Goal: Check status: Check status

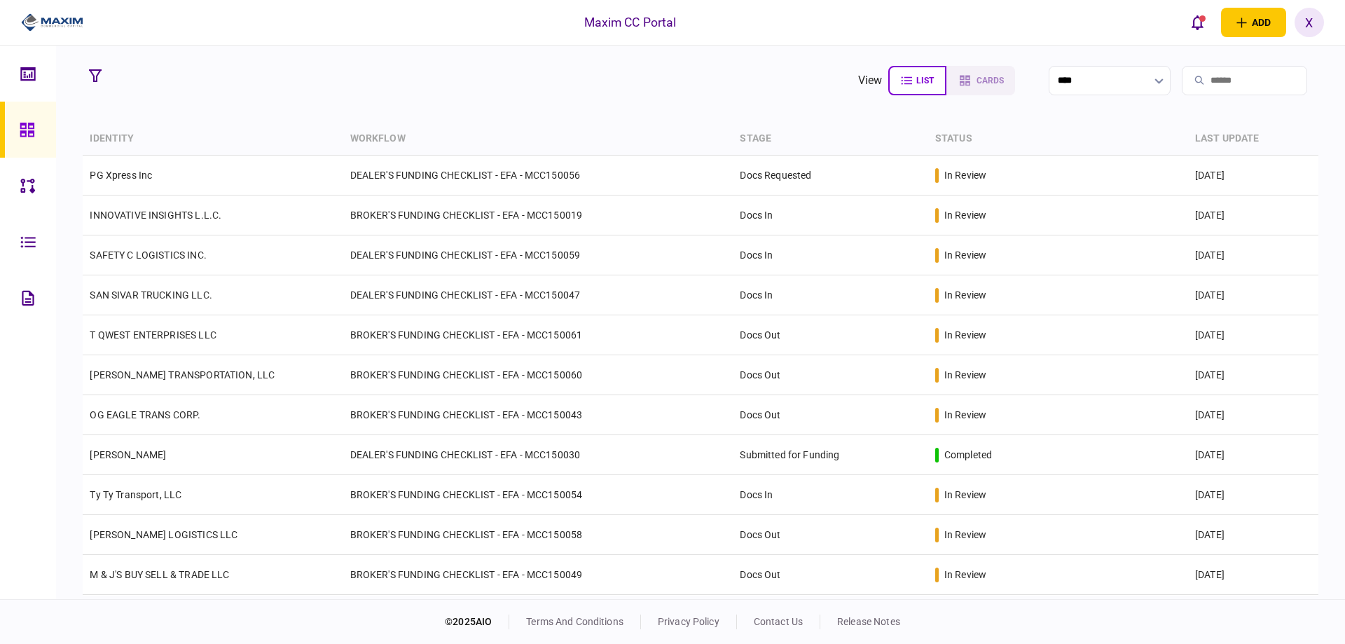
click at [17, 121] on link at bounding box center [28, 130] width 56 height 56
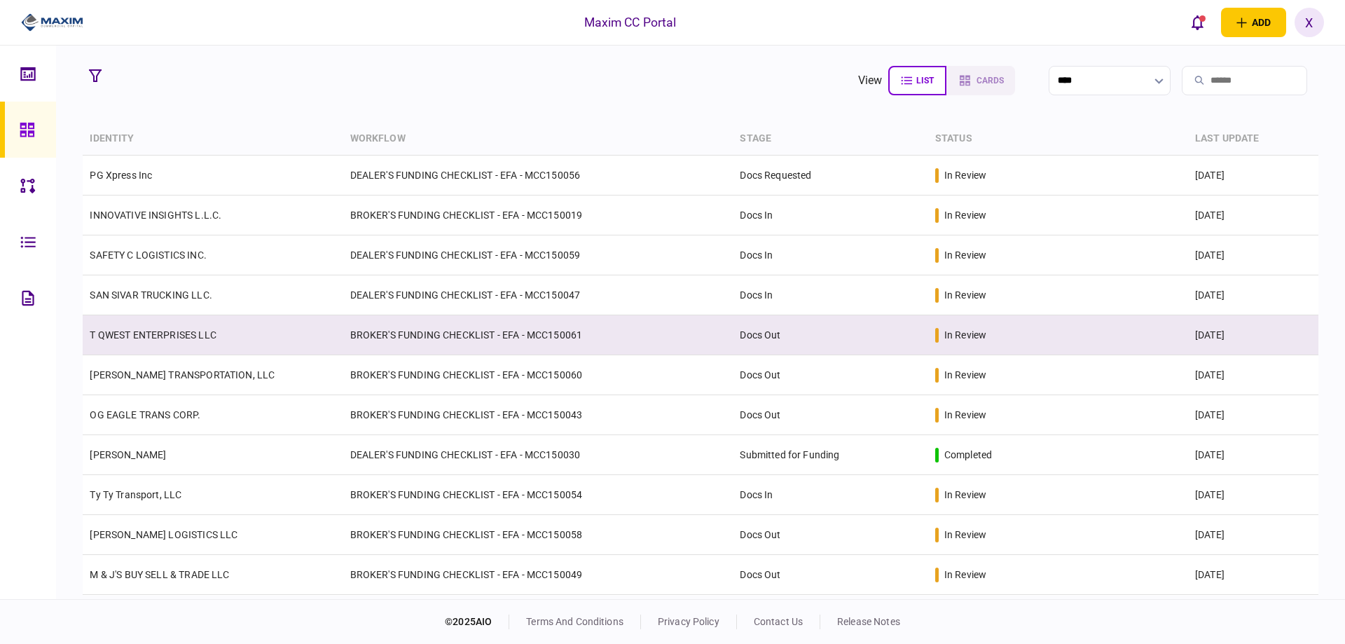
click at [170, 338] on link "T QWEST ENTERPRISES LLC" at bounding box center [153, 334] width 126 height 11
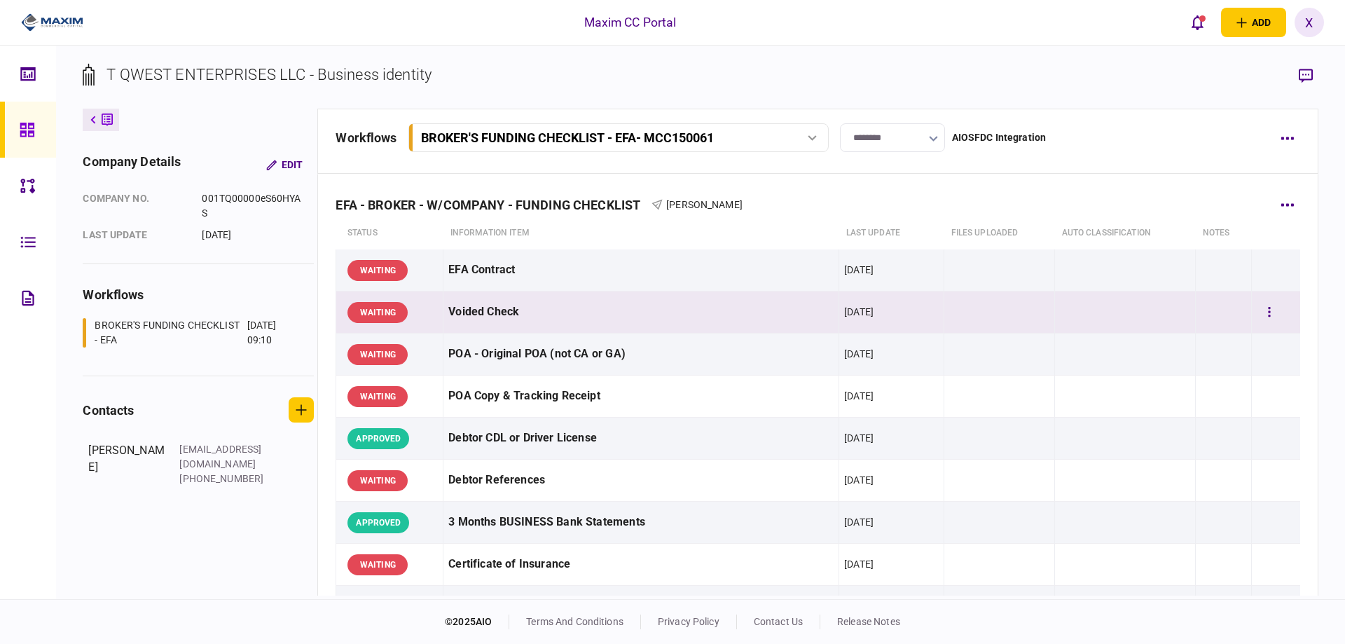
click at [368, 311] on div "WAITING" at bounding box center [378, 312] width 60 height 21
click at [1268, 308] on icon "button" at bounding box center [1269, 312] width 3 height 13
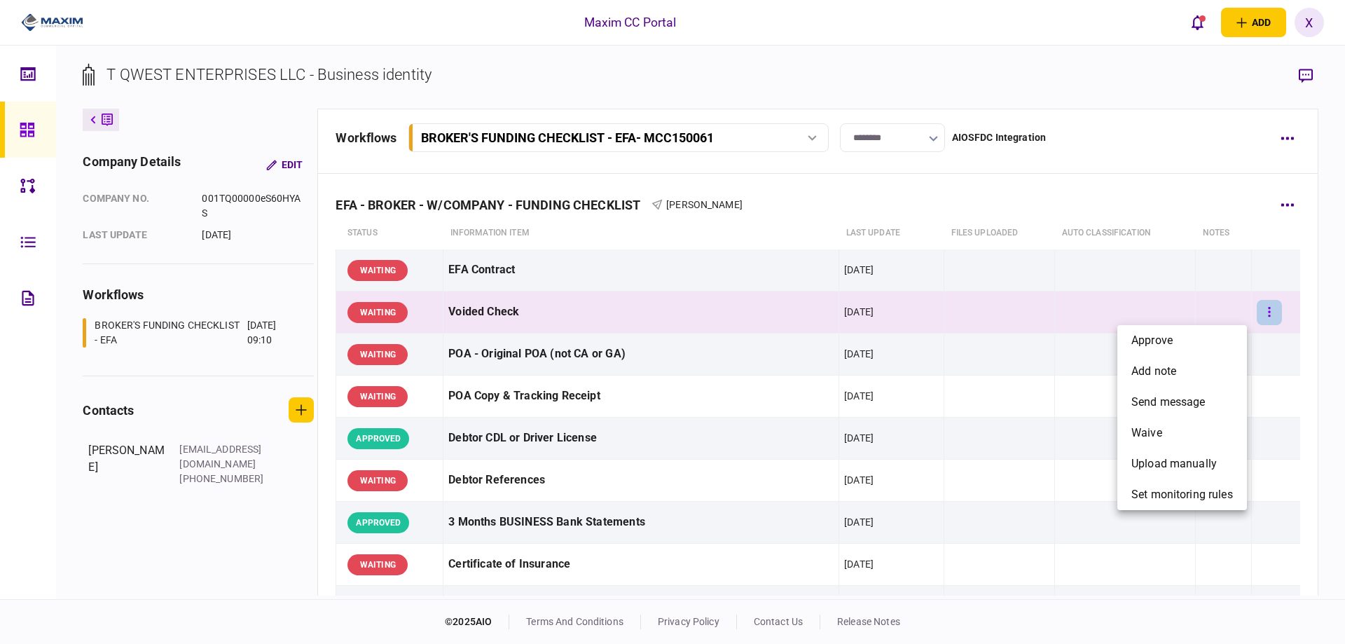
click at [1259, 308] on div at bounding box center [672, 322] width 1345 height 644
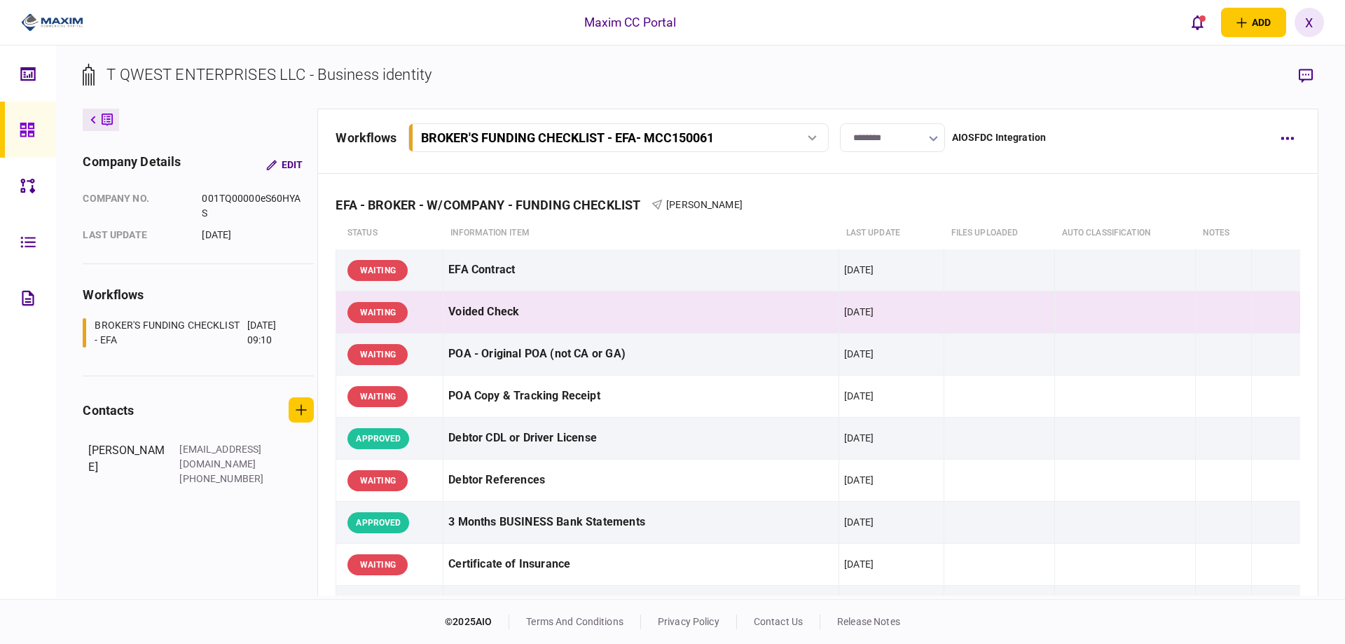
click at [56, 18] on img at bounding box center [52, 22] width 62 height 21
click at [30, 128] on icon at bounding box center [27, 130] width 14 height 14
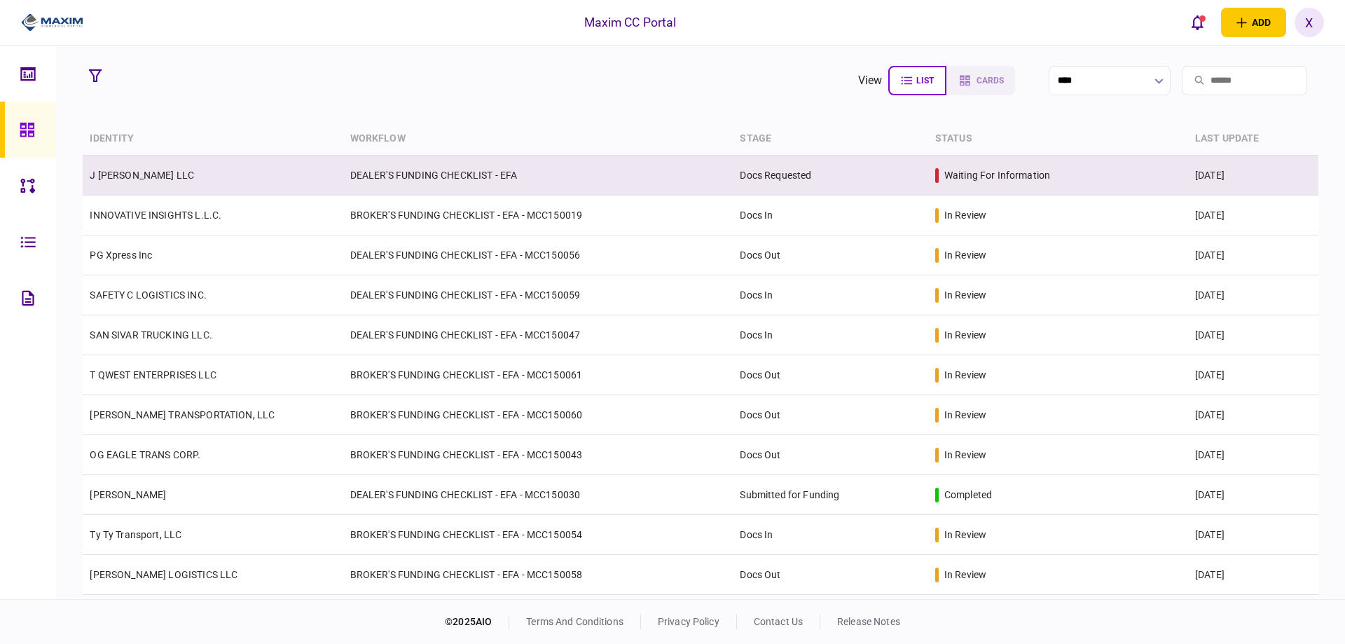
click at [203, 189] on td "J [PERSON_NAME] LLC" at bounding box center [213, 176] width 260 height 40
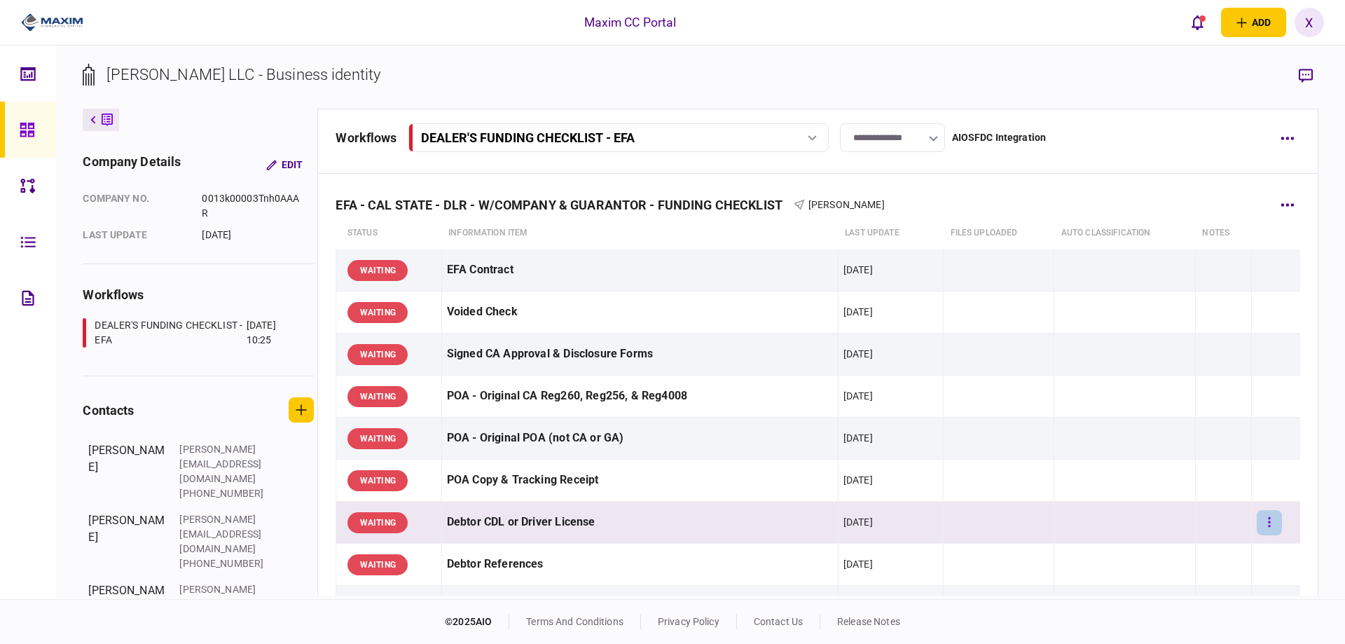
click at [1265, 521] on button "button" at bounding box center [1269, 522] width 25 height 25
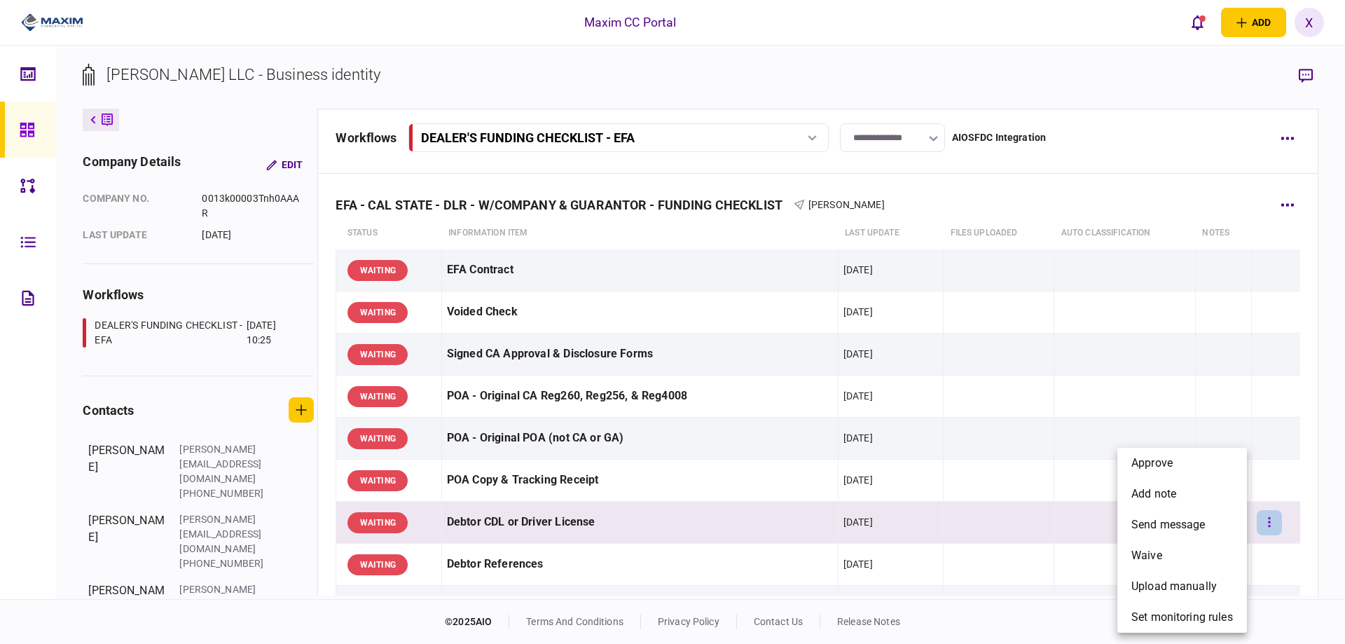
click at [1265, 521] on div at bounding box center [672, 322] width 1345 height 644
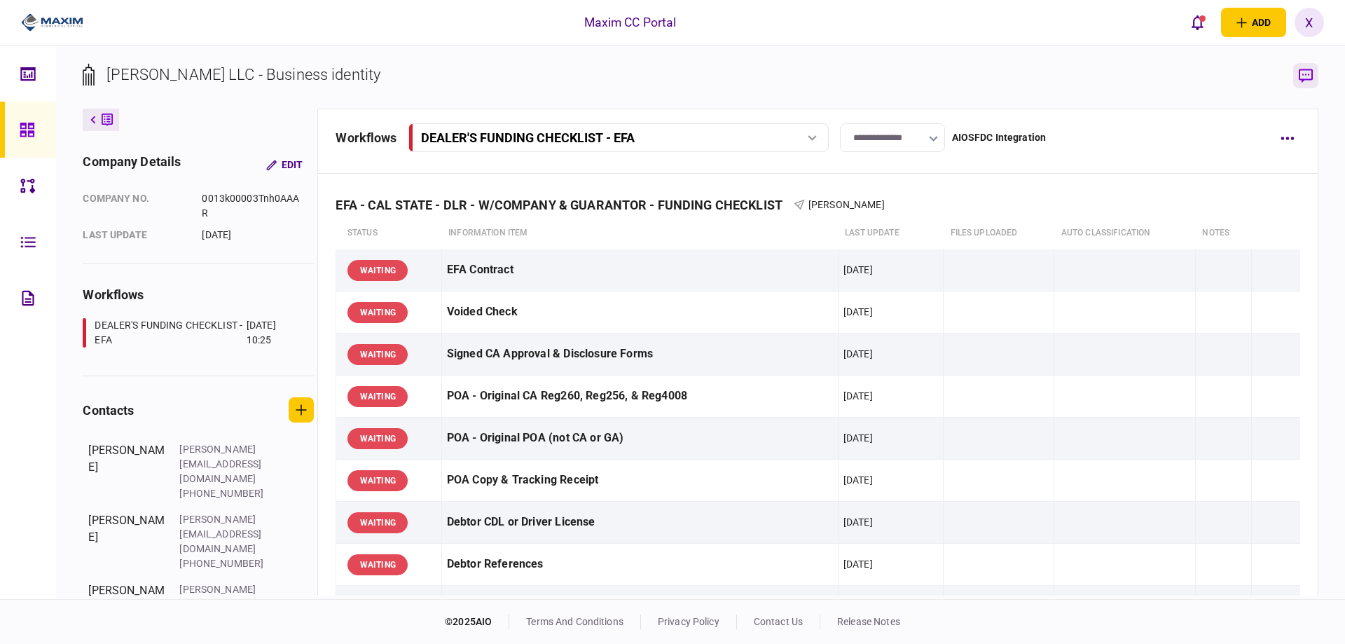
click at [1300, 73] on icon "button" at bounding box center [1306, 76] width 14 height 14
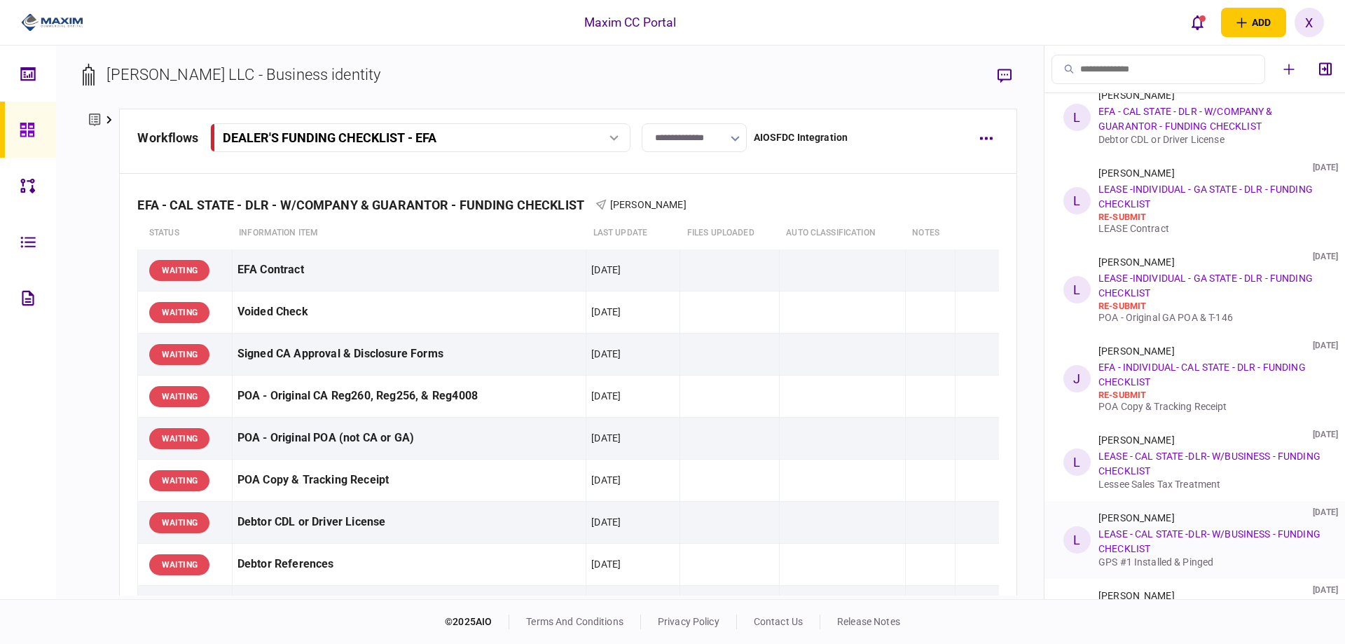
scroll to position [140, 0]
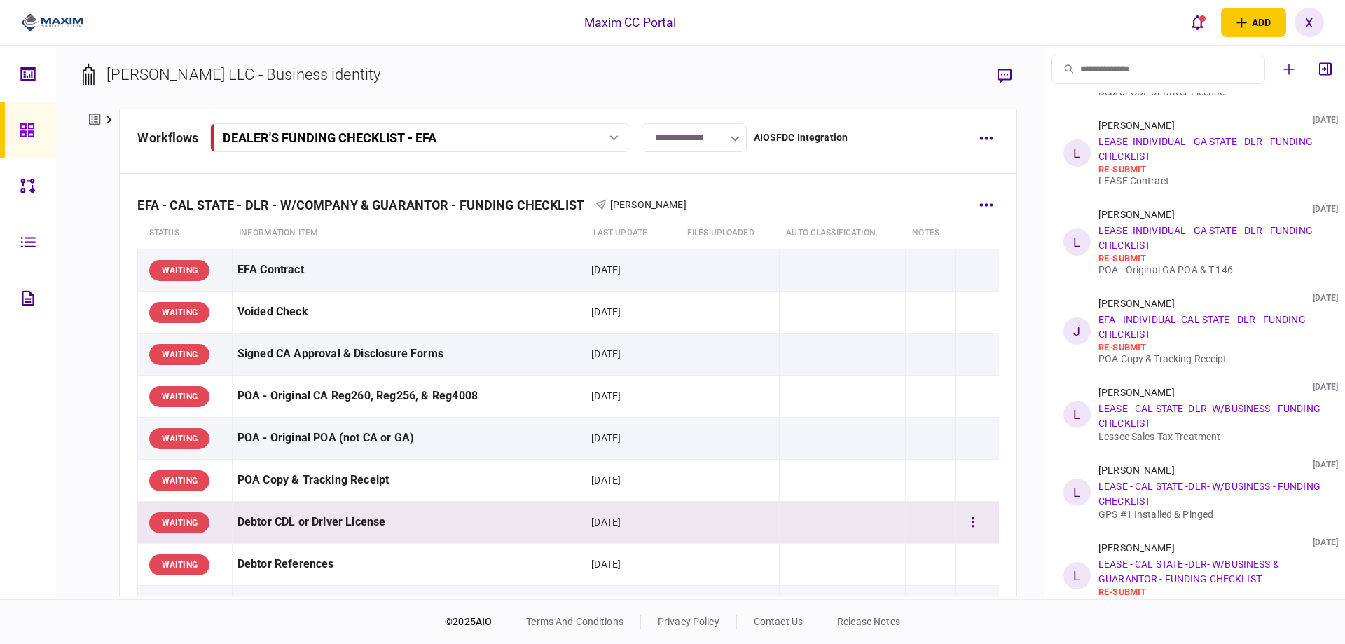
click at [232, 523] on td "Debtor CDL or Driver License" at bounding box center [409, 523] width 355 height 42
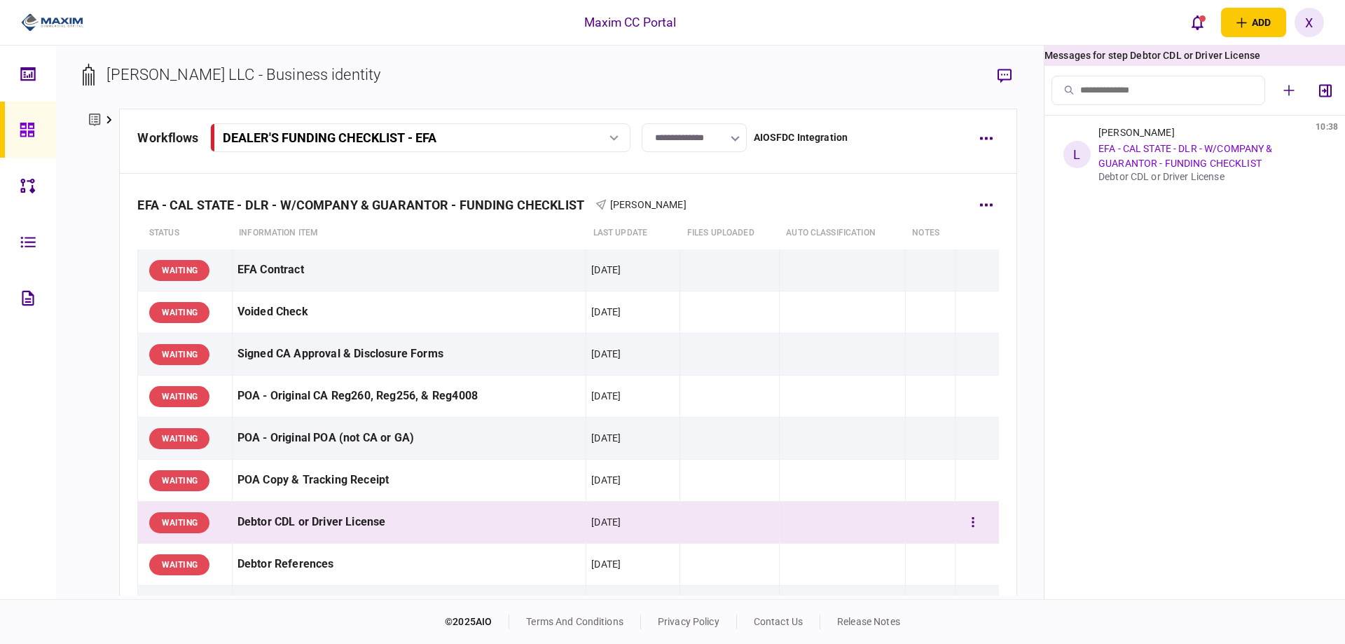
scroll to position [0, 0]
click at [1173, 151] on link "EFA - CAL STATE - DLR - W/COMPANY & GUARANTOR - FUNDING CHECKLIST" at bounding box center [1186, 156] width 174 height 26
click at [1148, 178] on div "Debtor CDL or Driver License" at bounding box center [1210, 176] width 222 height 11
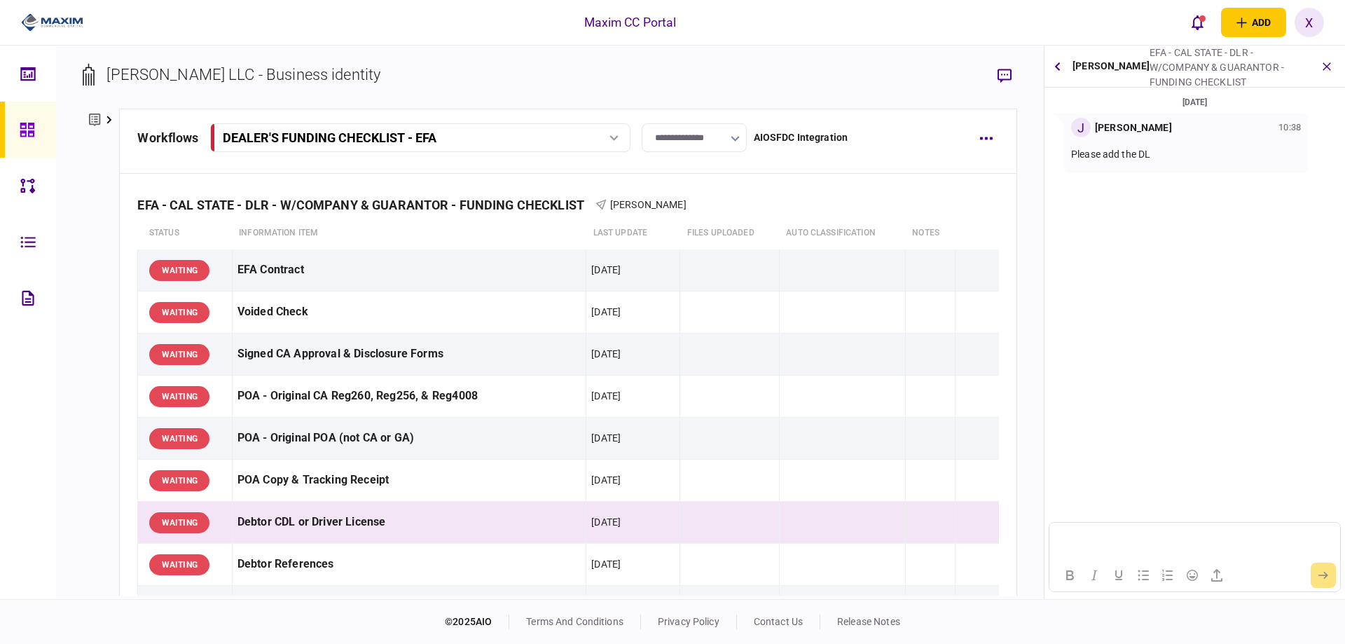
click at [1149, 533] on html at bounding box center [1195, 540] width 290 height 34
click at [1322, 570] on button "submit" at bounding box center [1323, 575] width 25 height 25
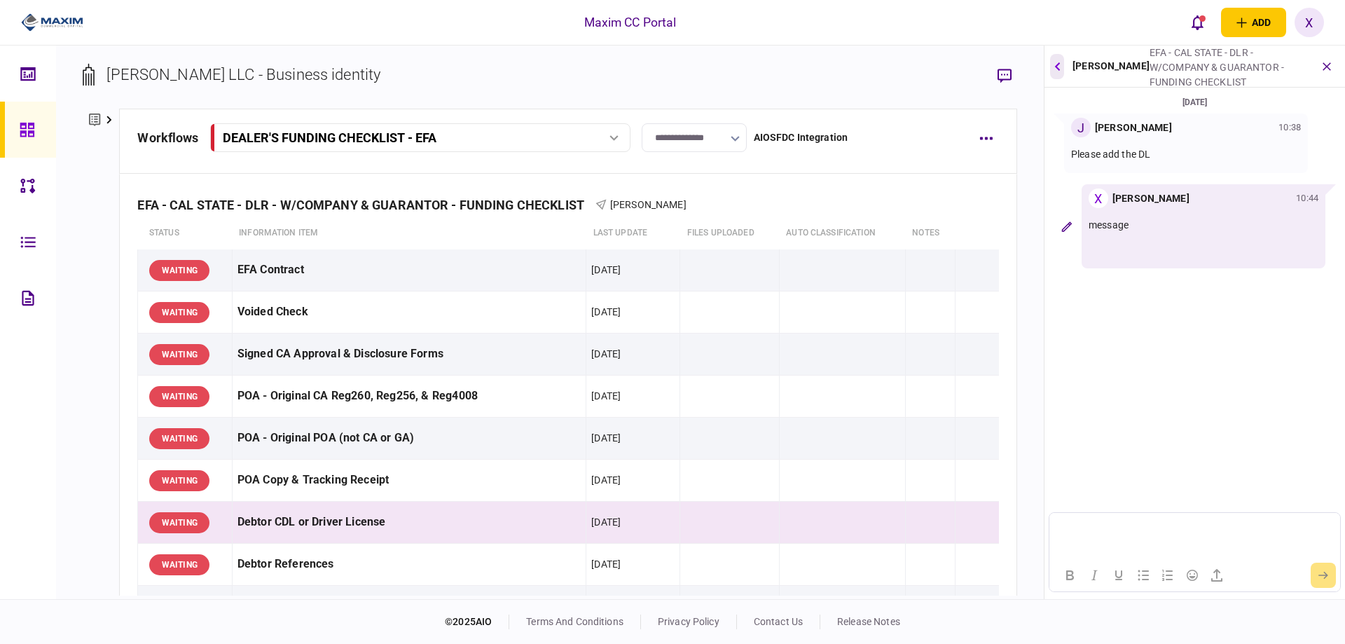
click at [1062, 73] on button "button" at bounding box center [1057, 66] width 14 height 25
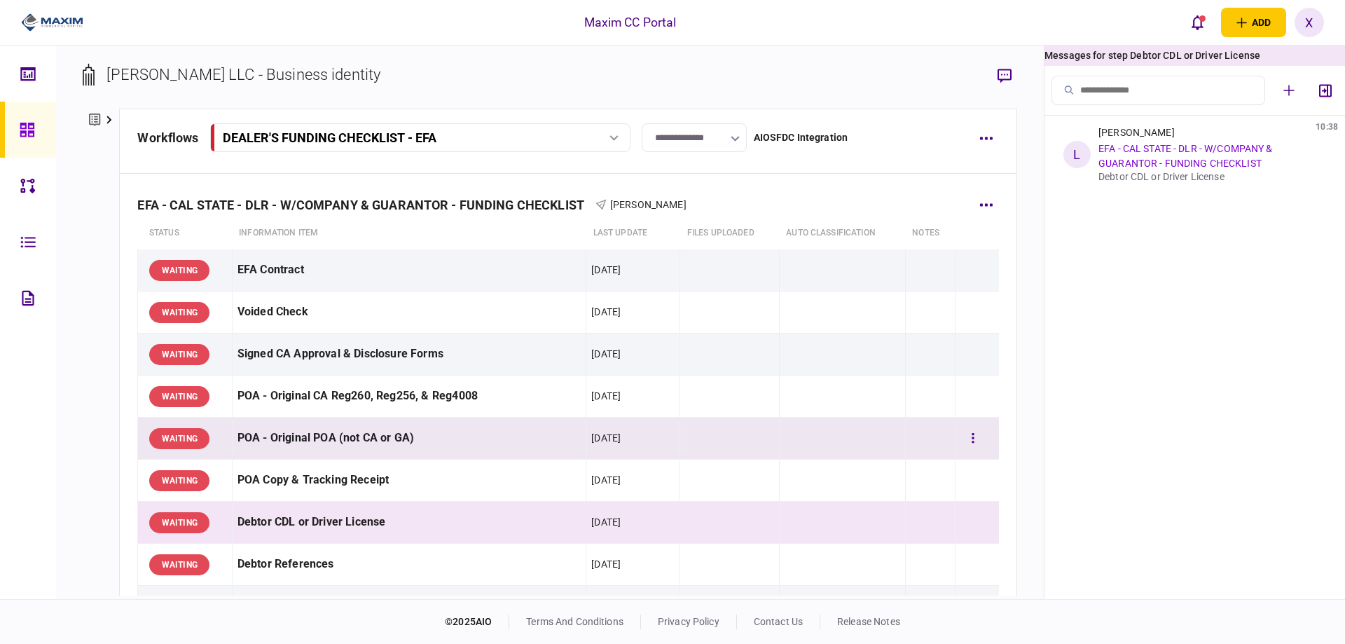
click at [465, 427] on div "POA - Original POA (not CA or GA)" at bounding box center [410, 439] width 344 height 32
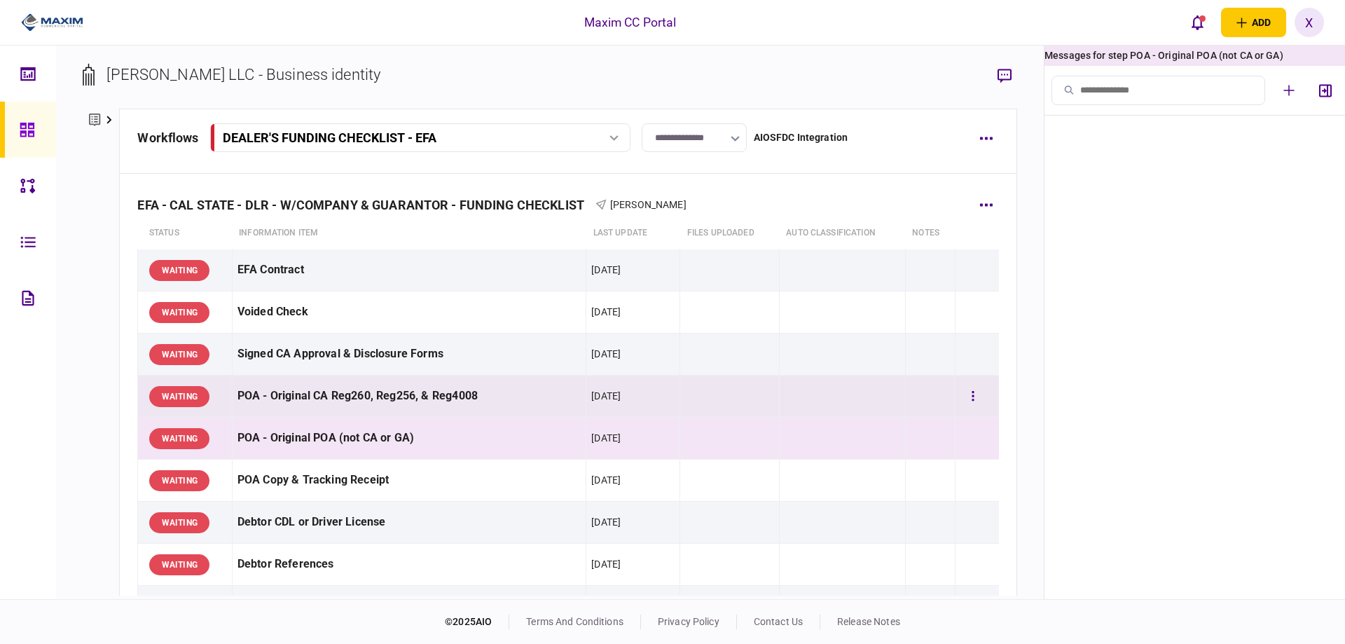
click at [459, 404] on div "POA - Original CA Reg260, Reg256, & Reg4008" at bounding box center [410, 396] width 344 height 32
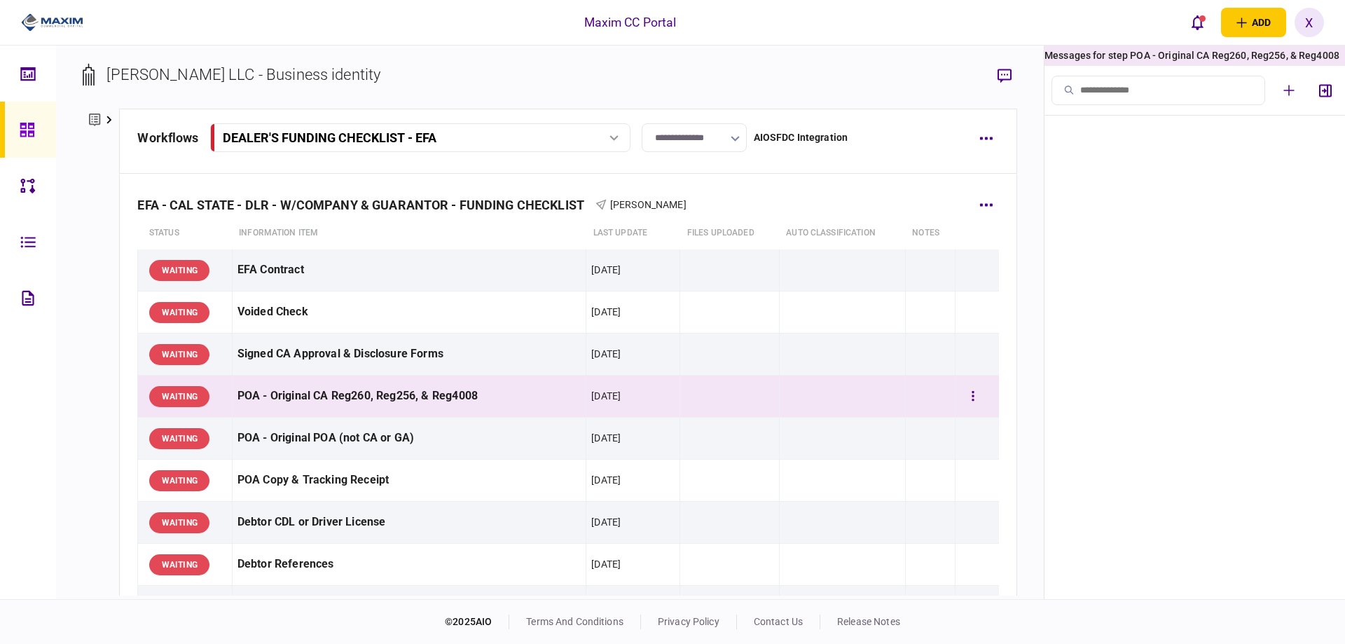
click at [439, 378] on td "POA - Original CA Reg260, Reg256, & Reg4008" at bounding box center [409, 397] width 355 height 42
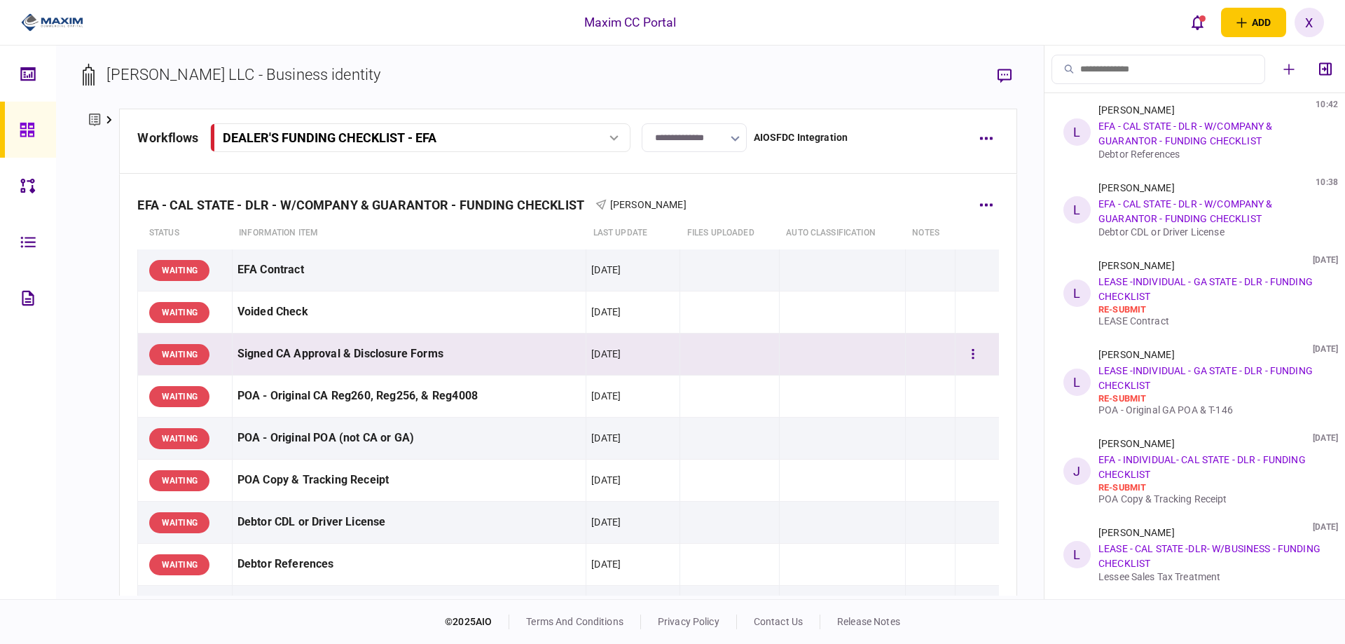
click at [434, 356] on div "Signed CA Approval & Disclosure Forms" at bounding box center [410, 354] width 344 height 32
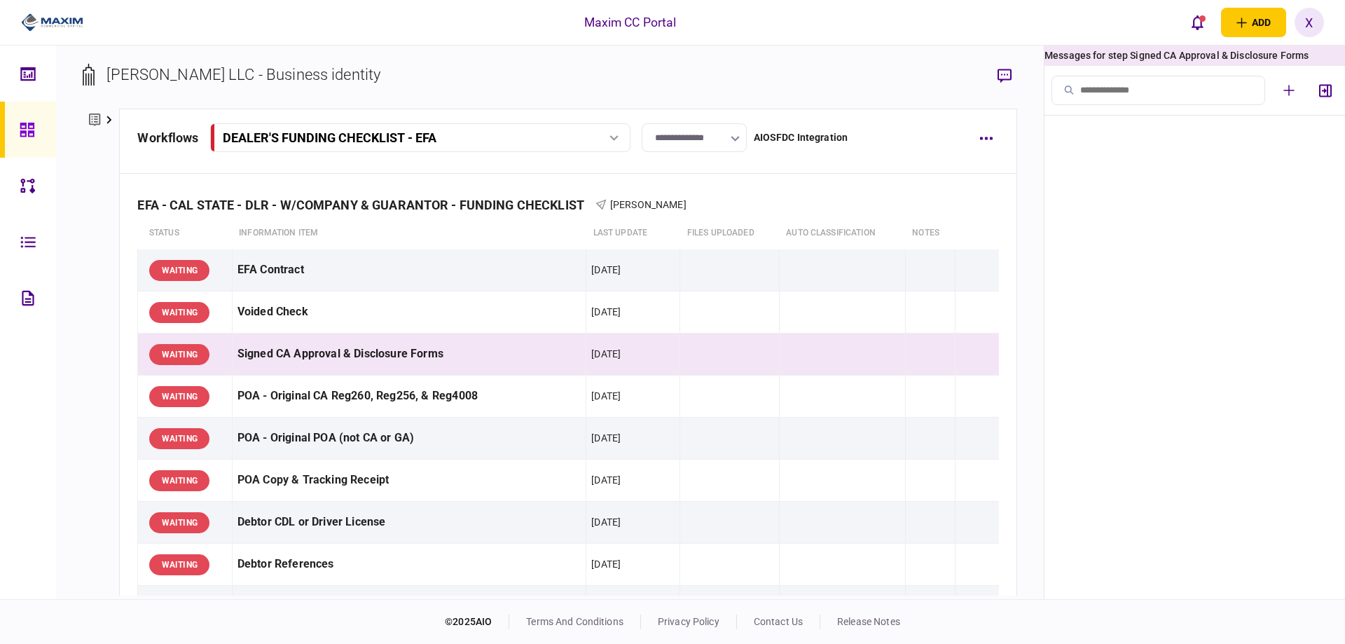
click at [25, 130] on icon at bounding box center [27, 130] width 15 height 16
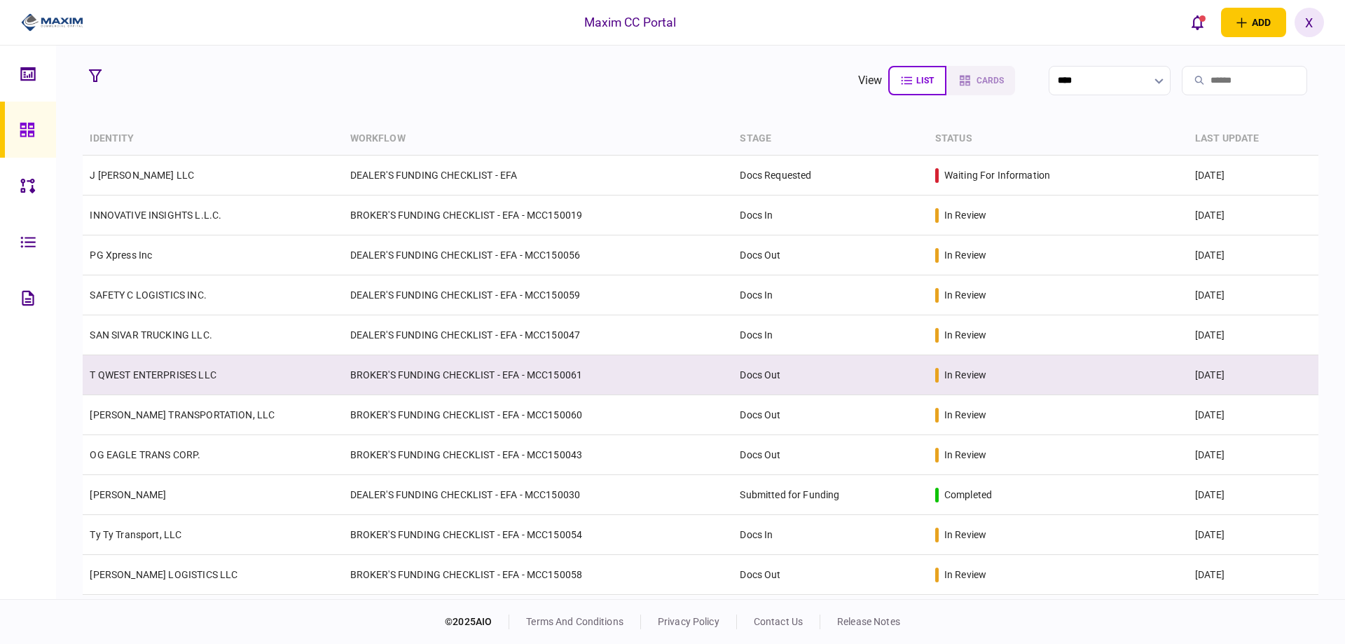
click at [144, 376] on link "T QWEST ENTERPRISES LLC" at bounding box center [153, 374] width 126 height 11
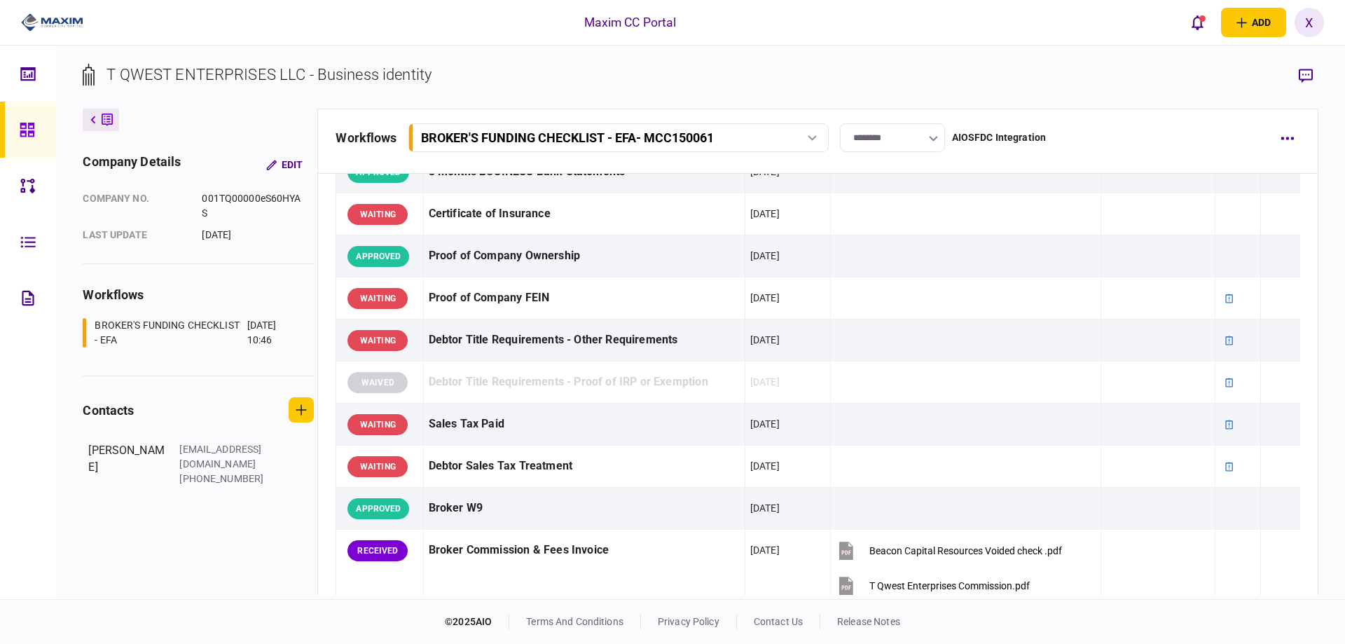
scroll to position [420, 0]
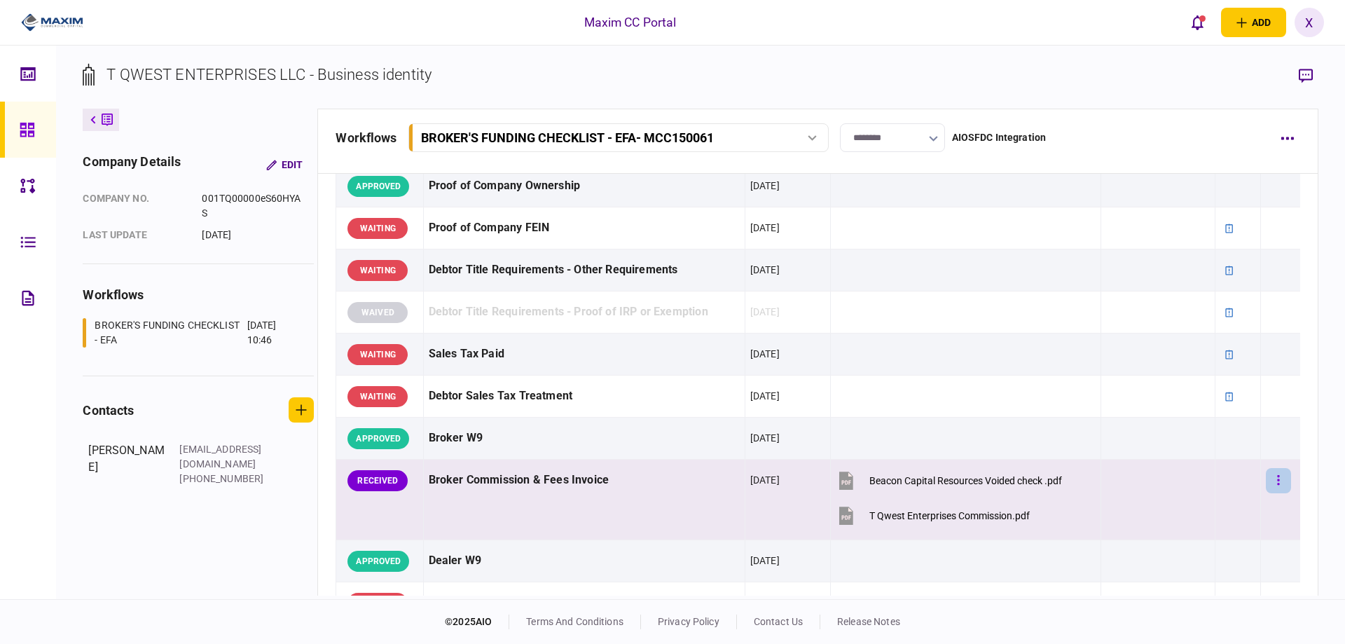
click at [1278, 479] on button "button" at bounding box center [1278, 480] width 25 height 25
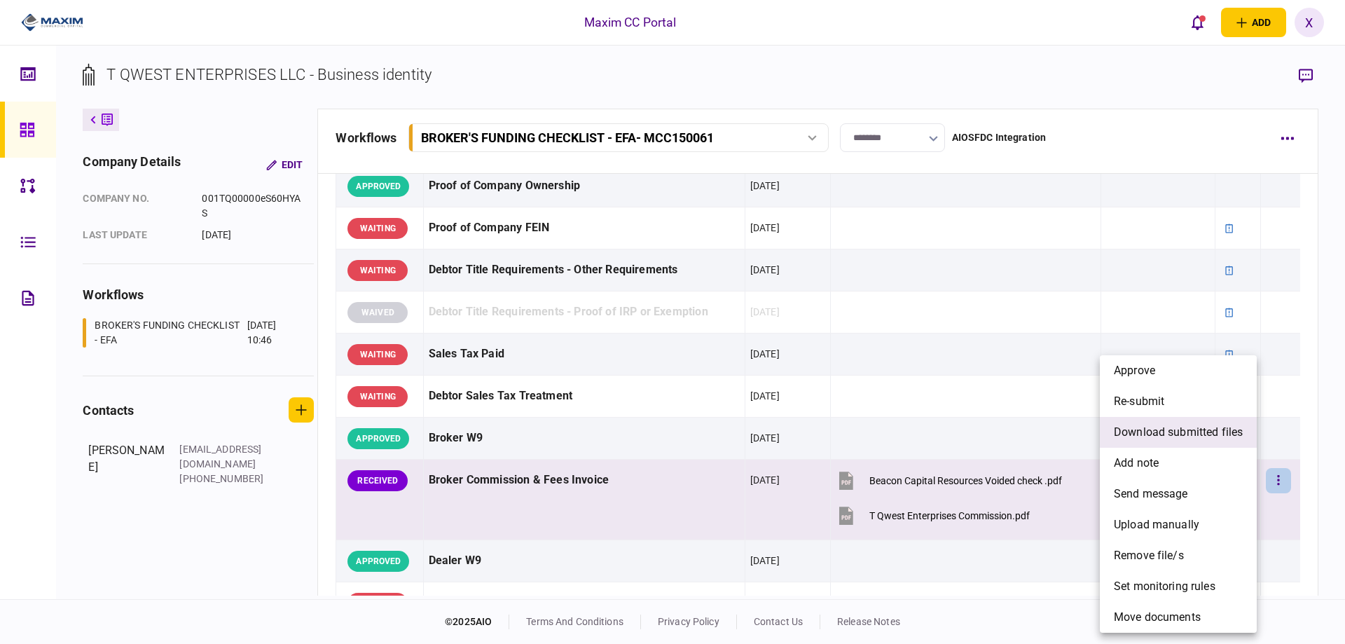
click at [1209, 427] on span "download submitted files" at bounding box center [1178, 432] width 129 height 17
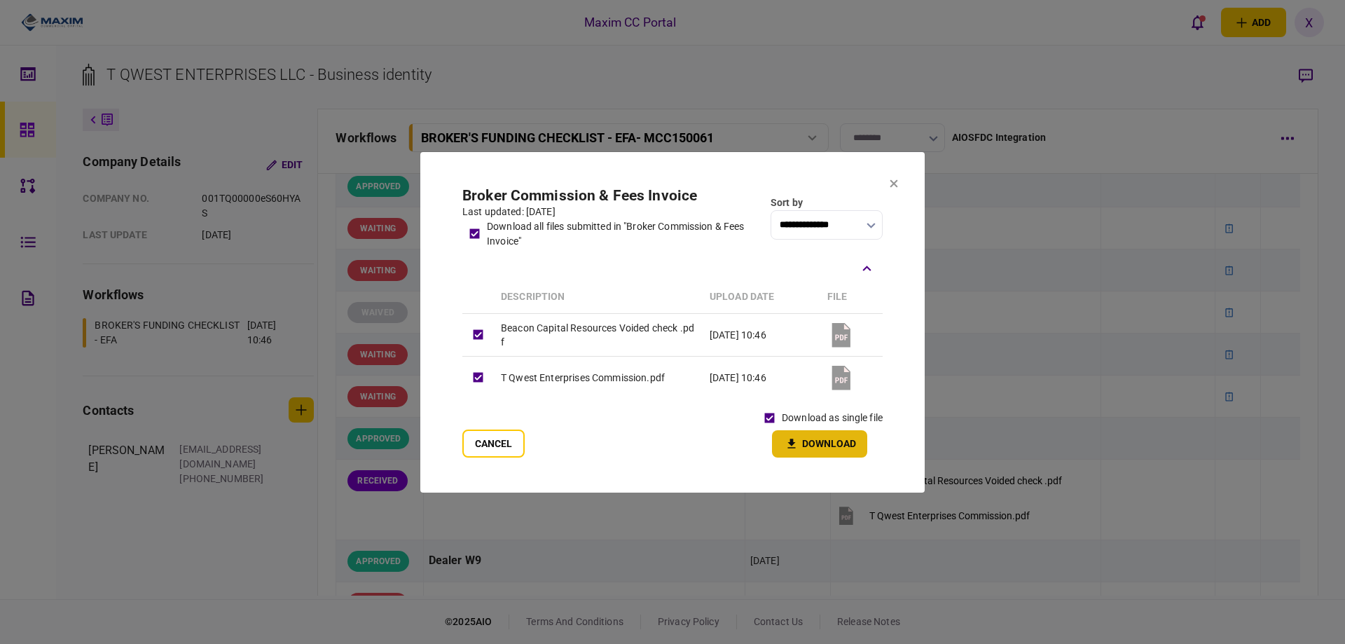
click at [795, 437] on icon "button" at bounding box center [791, 443] width 17 height 13
click at [490, 455] on button "Cancel" at bounding box center [493, 444] width 62 height 28
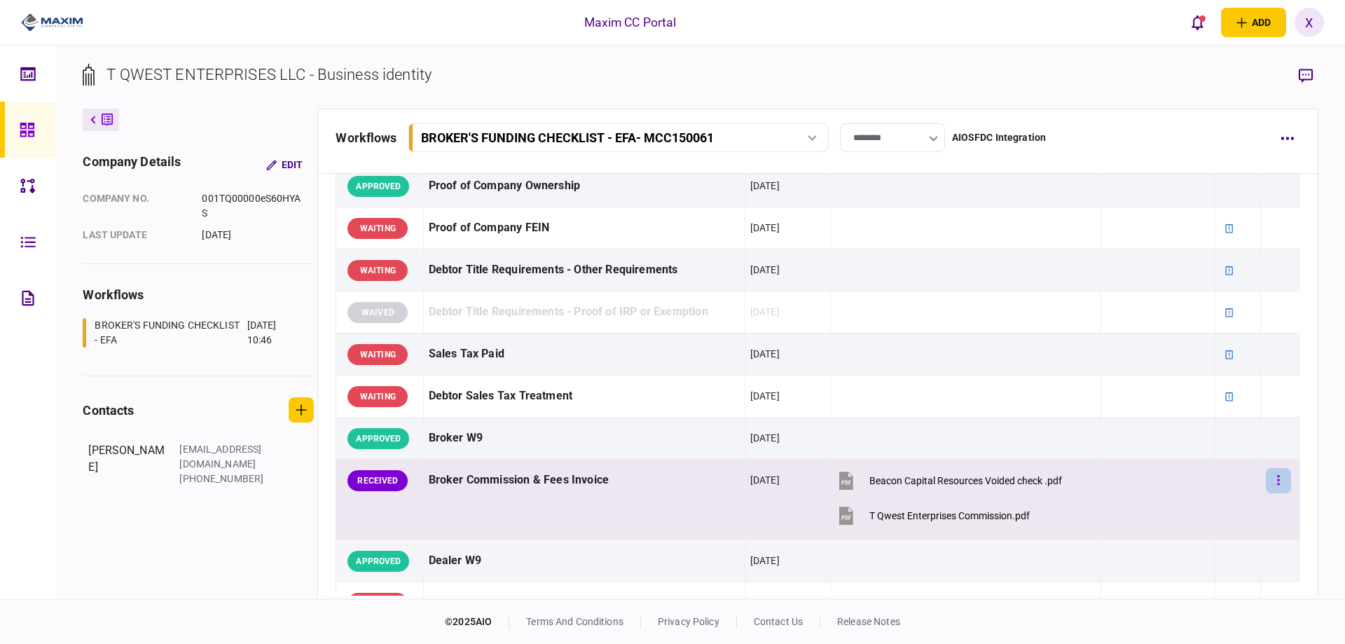
click at [1277, 486] on icon "button" at bounding box center [1278, 480] width 3 height 13
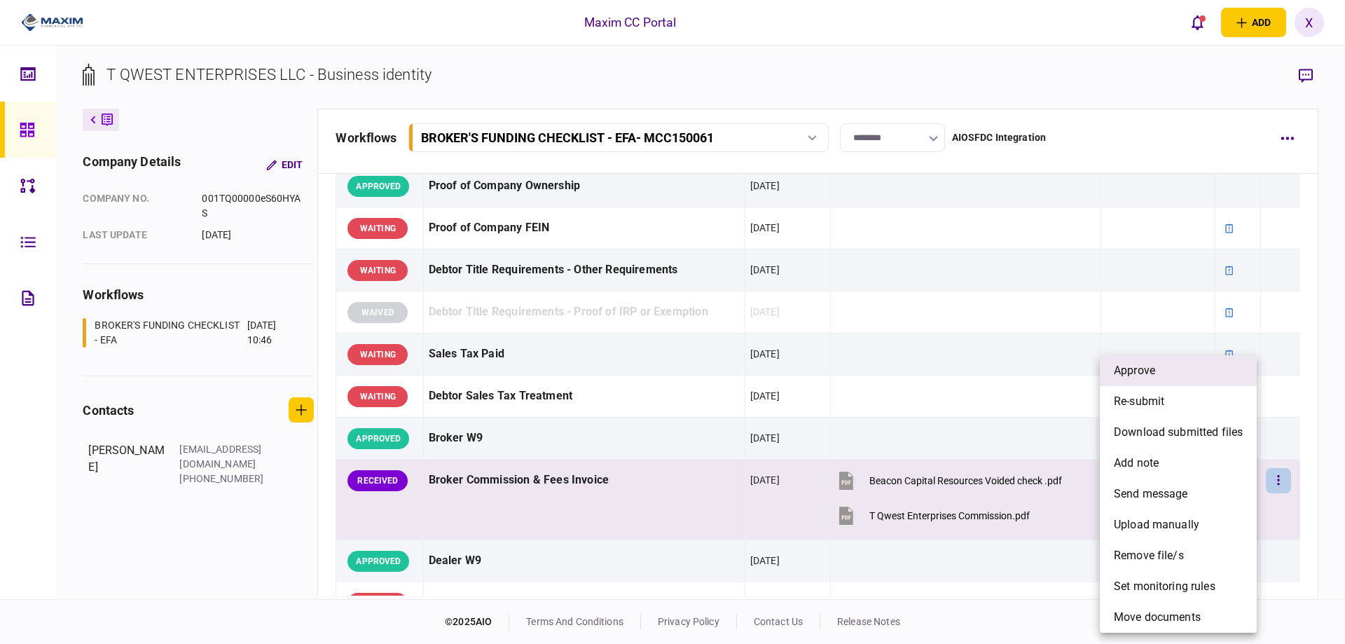
click at [1152, 371] on span "approve" at bounding box center [1134, 370] width 41 height 17
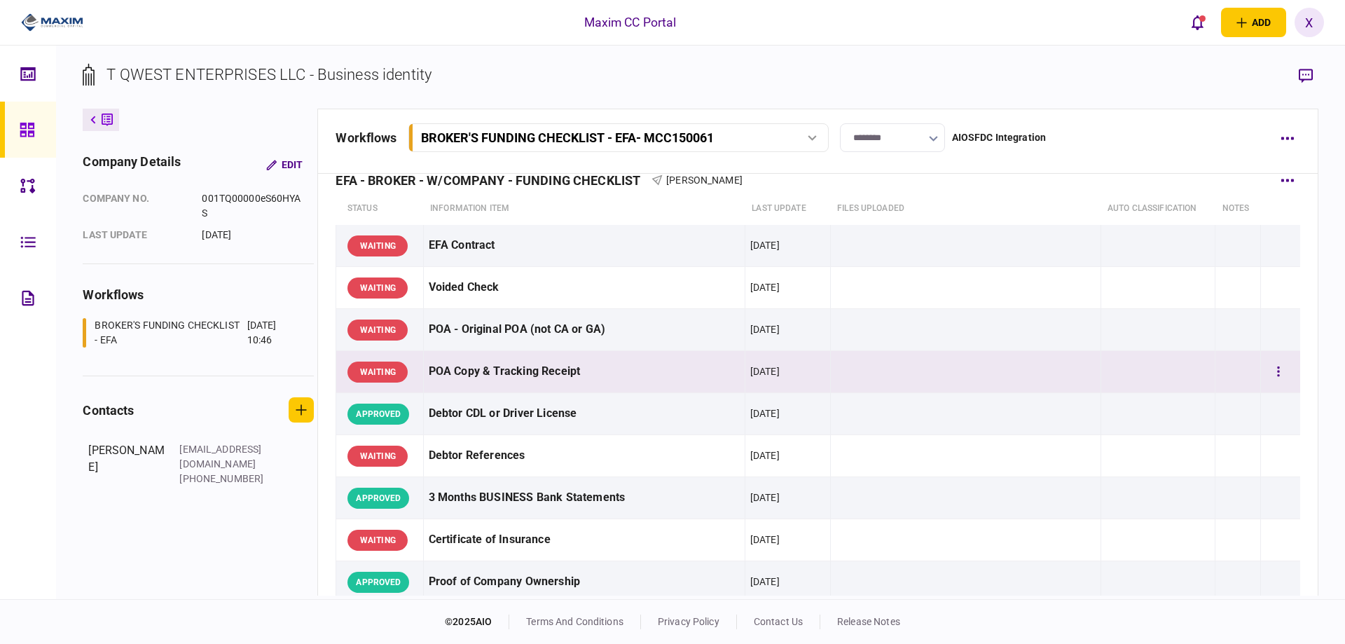
scroll to position [0, 0]
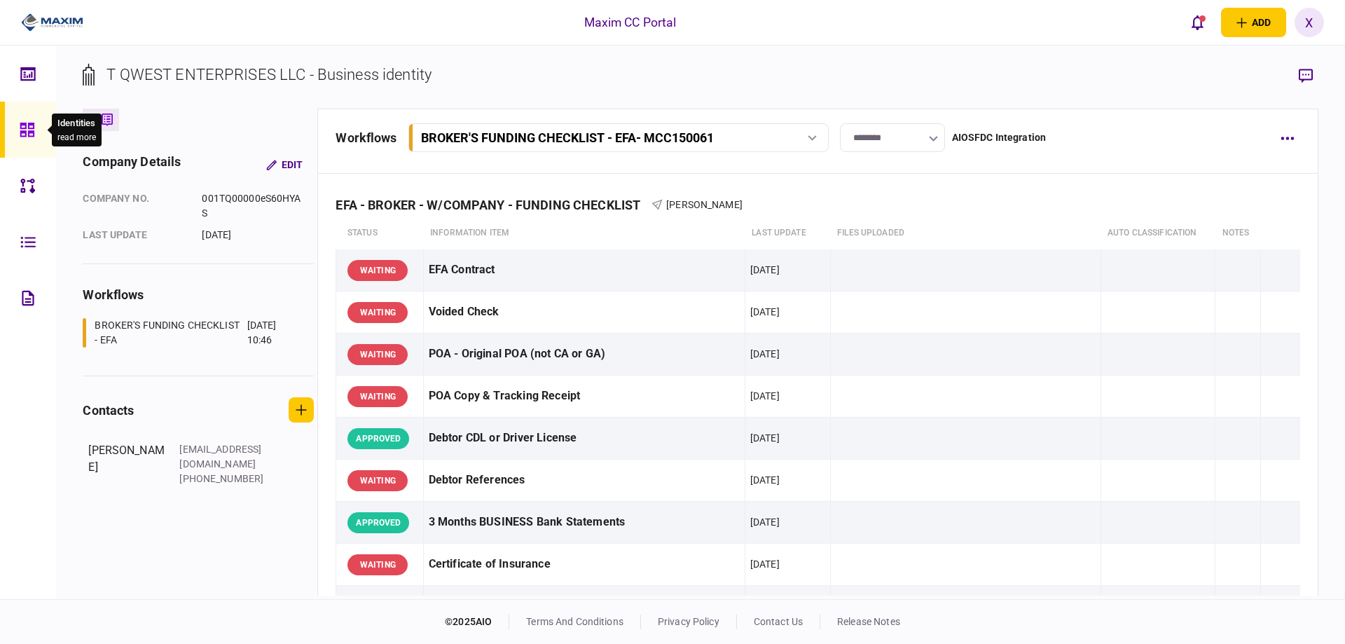
click at [29, 132] on icon at bounding box center [27, 130] width 14 height 14
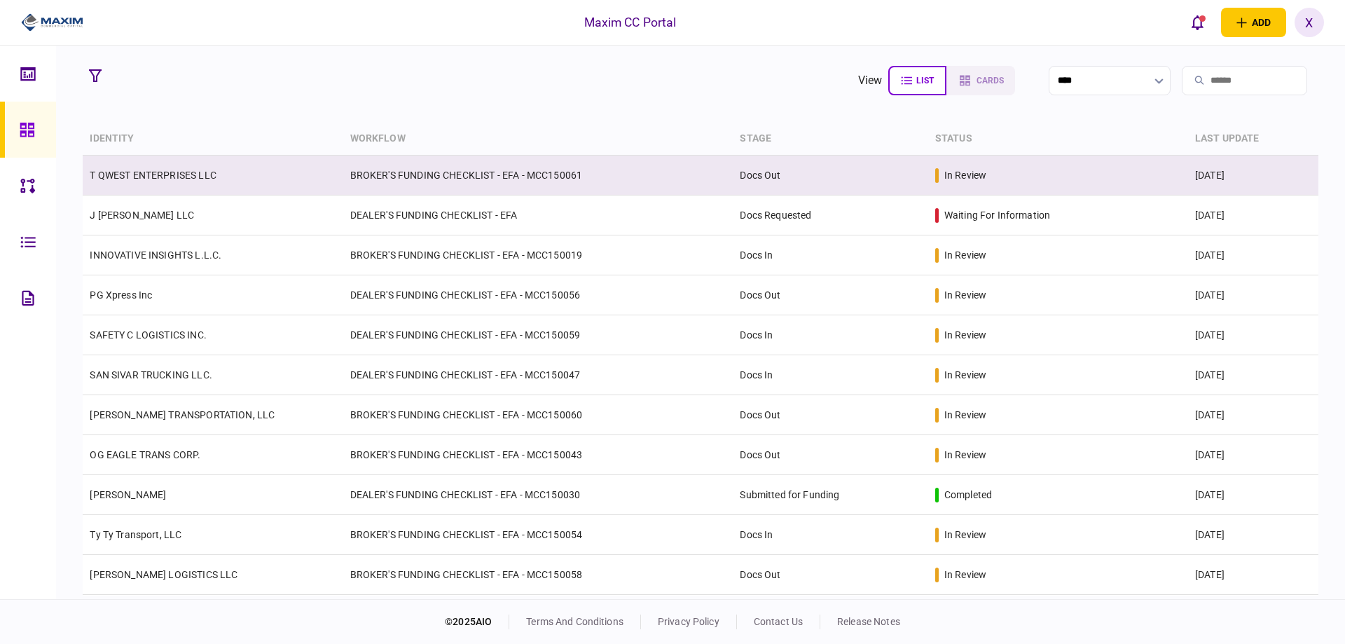
click at [153, 165] on td "T QWEST ENTERPRISES LLC" at bounding box center [213, 176] width 260 height 40
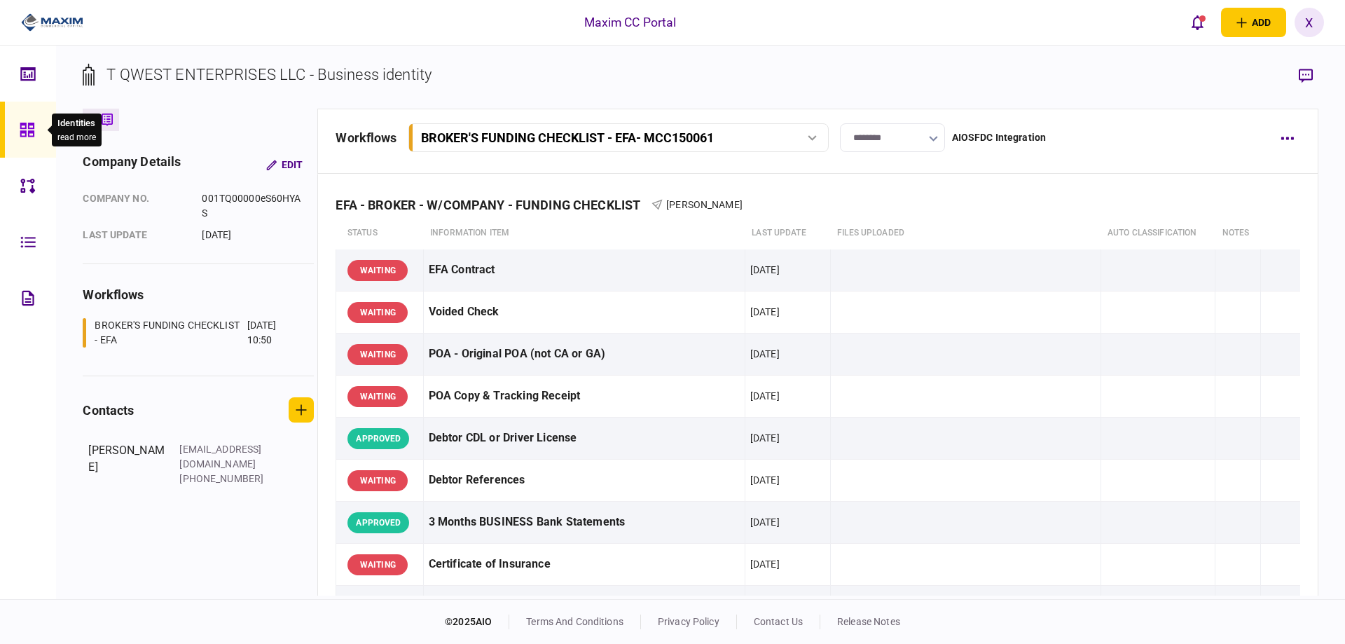
click at [29, 144] on div at bounding box center [31, 130] width 22 height 56
